Goal: Information Seeking & Learning: Learn about a topic

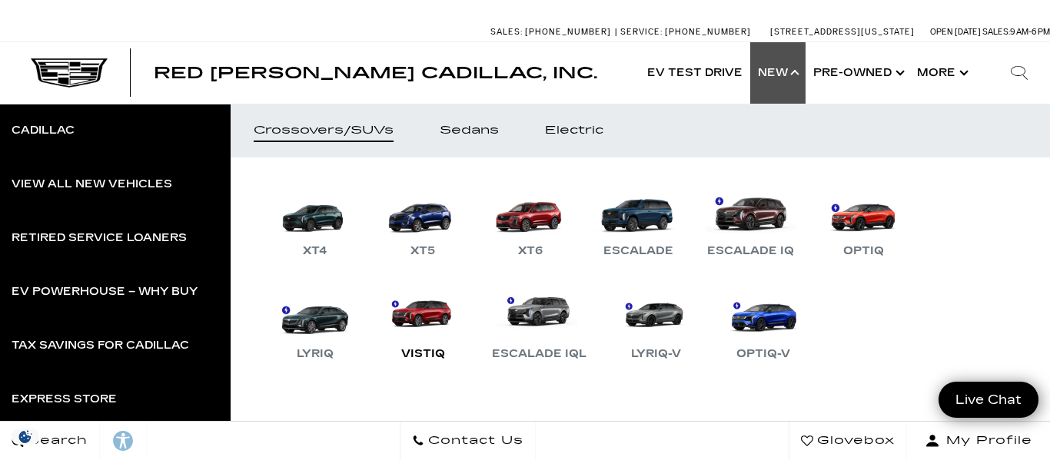
click at [401, 321] on link "VISTIQ" at bounding box center [422, 324] width 92 height 80
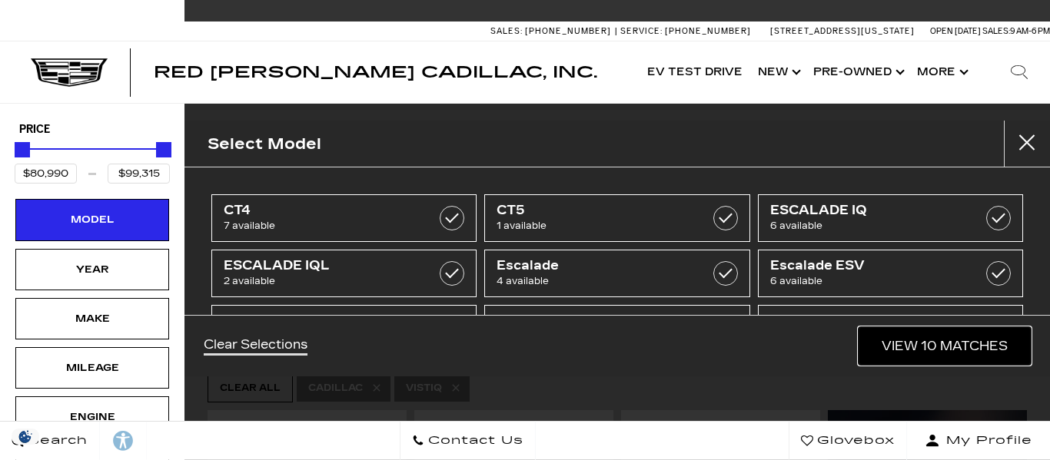
click at [869, 340] on link "View 10 Matches" at bounding box center [944, 346] width 172 height 38
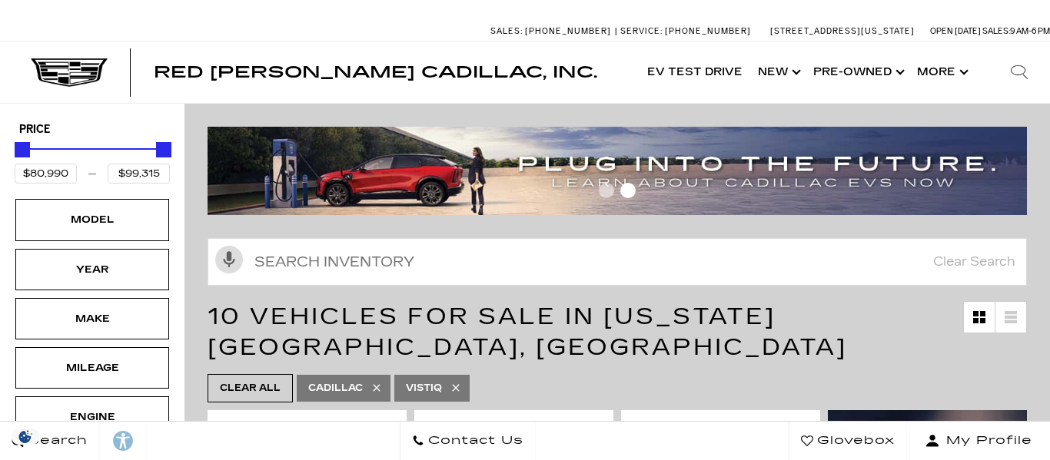
scroll to position [251, 0]
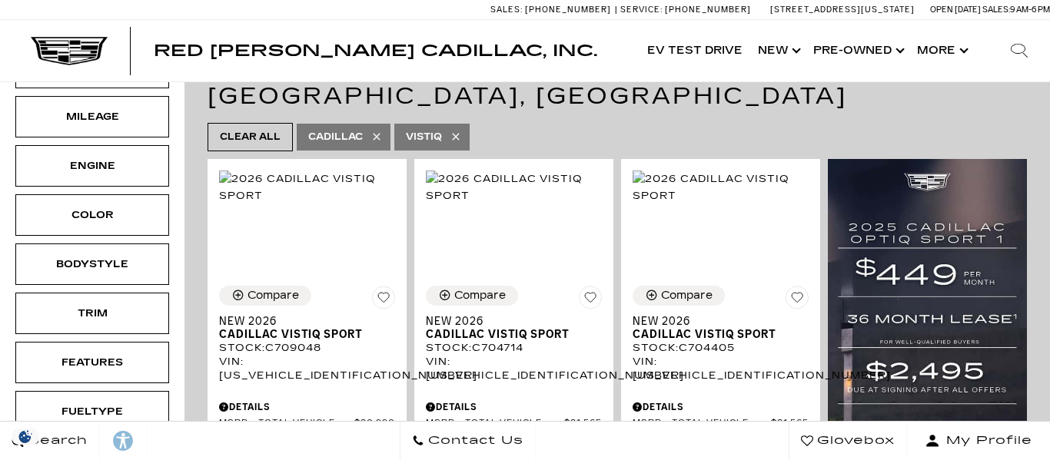
click at [1018, 60] on icon at bounding box center [1019, 50] width 18 height 18
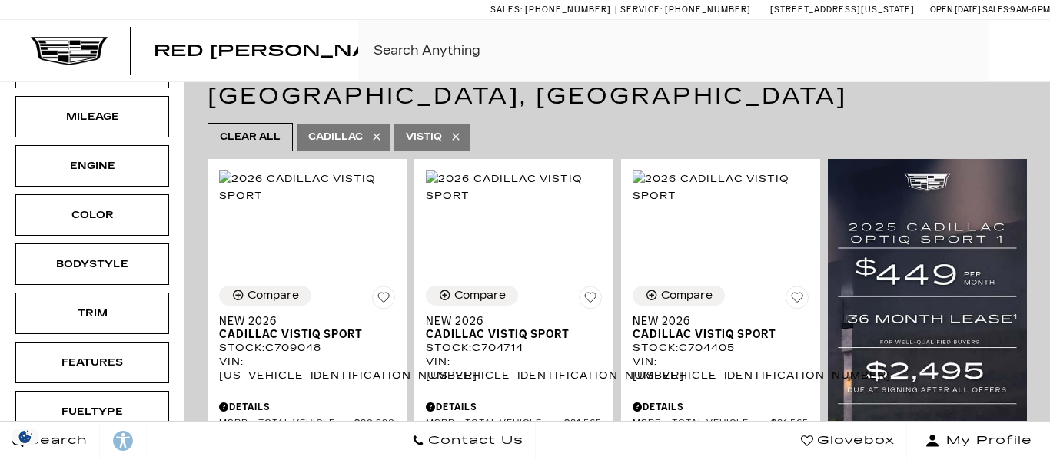
click at [1013, 59] on icon at bounding box center [1018, 50] width 17 height 17
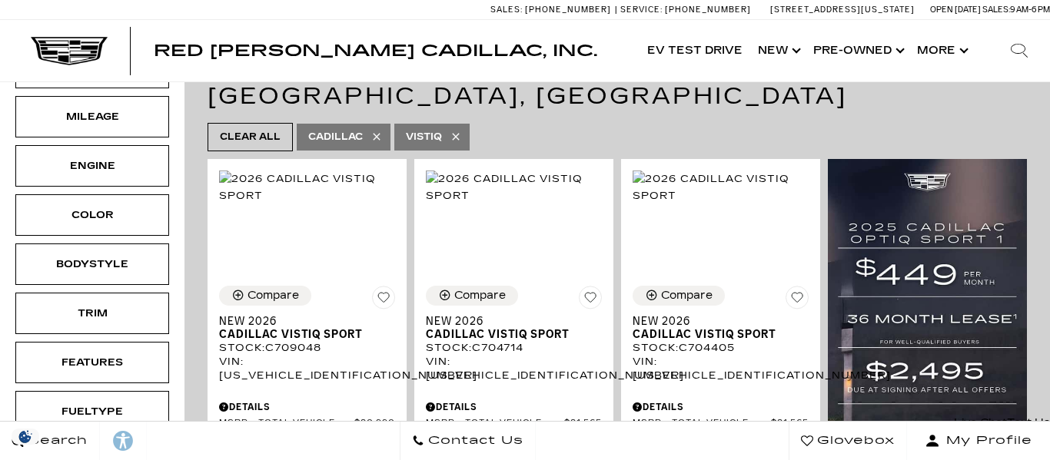
scroll to position [0, 0]
